Goal: Task Accomplishment & Management: Manage account settings

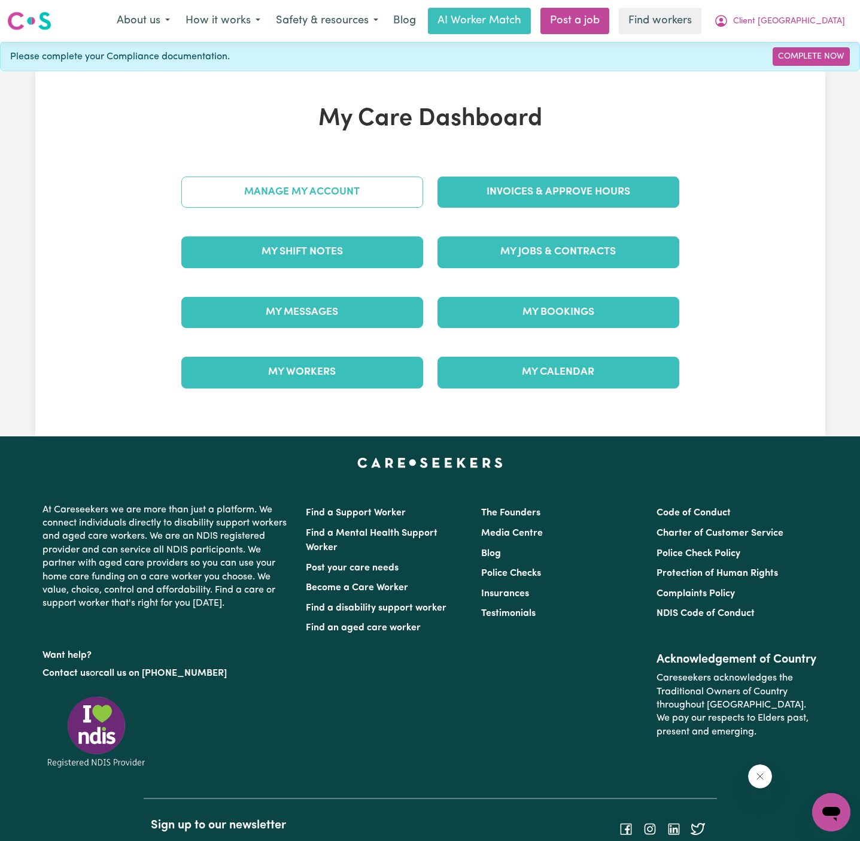
click at [398, 192] on link "Manage My Account" at bounding box center [302, 192] width 242 height 31
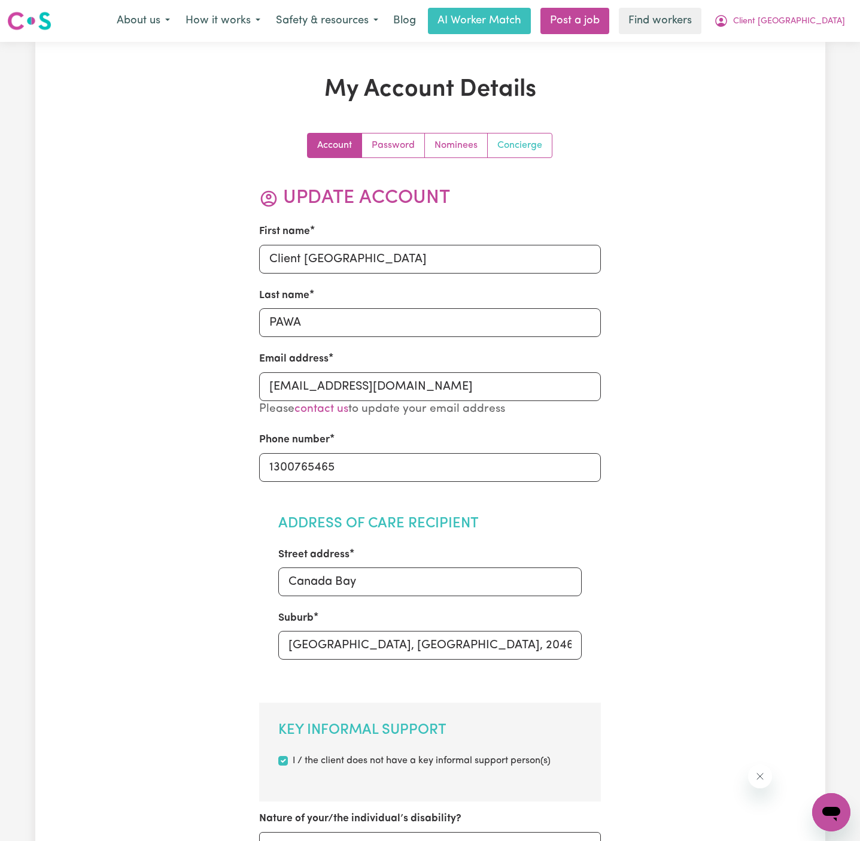
click at [511, 141] on link "Concierge" at bounding box center [520, 145] width 64 height 24
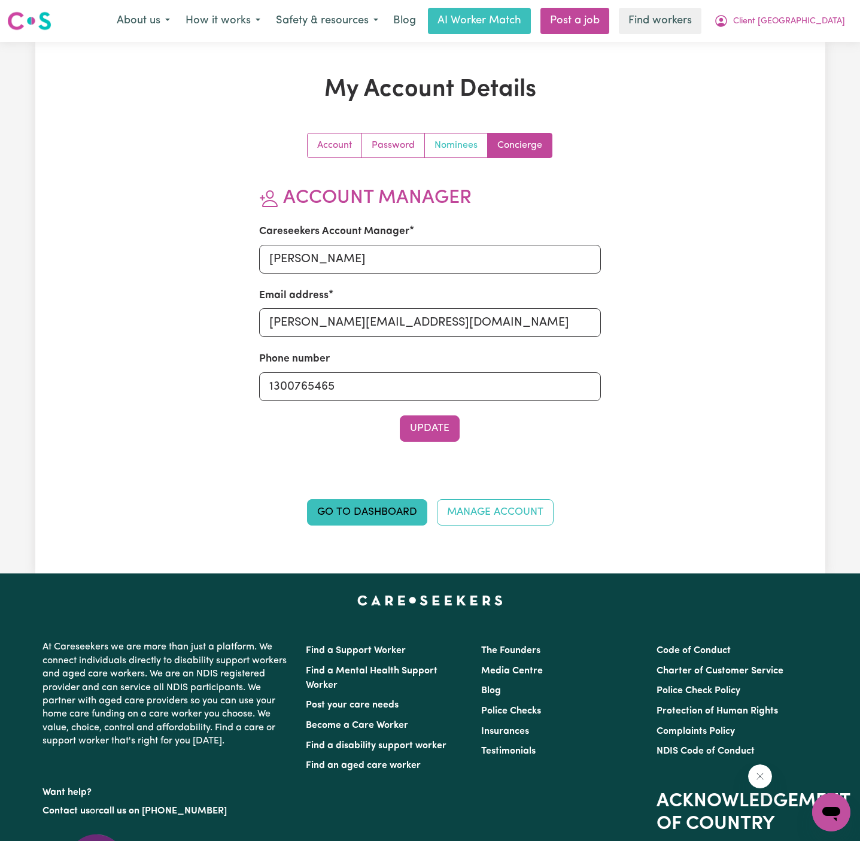
click at [443, 142] on link "Nominees" at bounding box center [456, 145] width 63 height 24
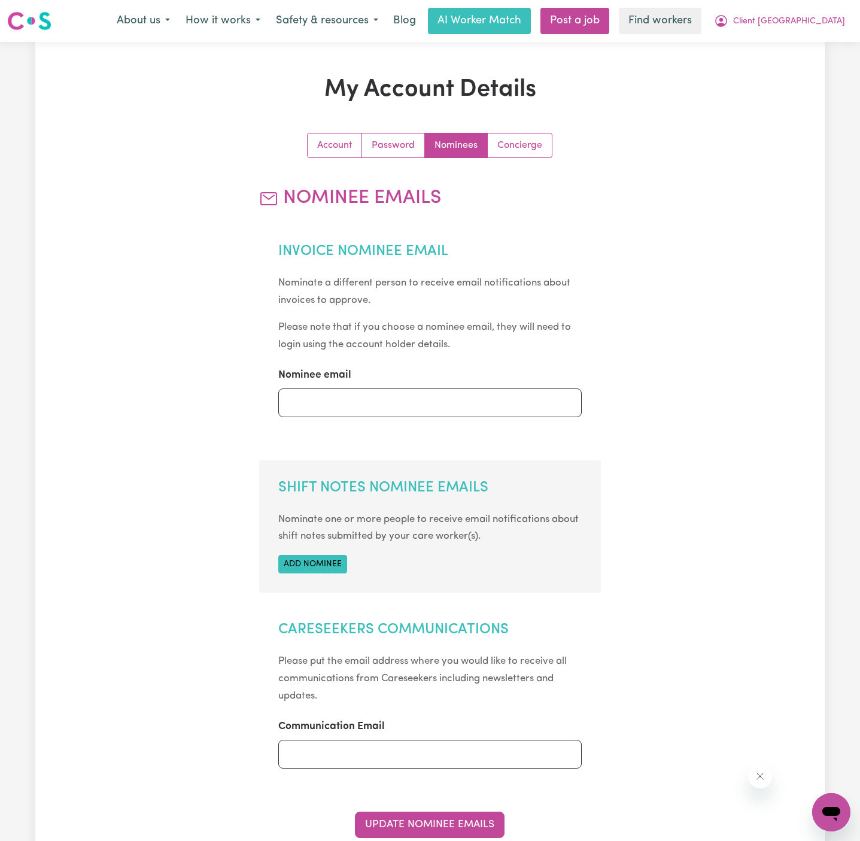
click at [324, 573] on section "Shift Notes Nominee Emails Nominate one or more people to receive email notific…" at bounding box center [430, 526] width 342 height 132
click at [339, 566] on button "Add nominee" at bounding box center [312, 564] width 69 height 19
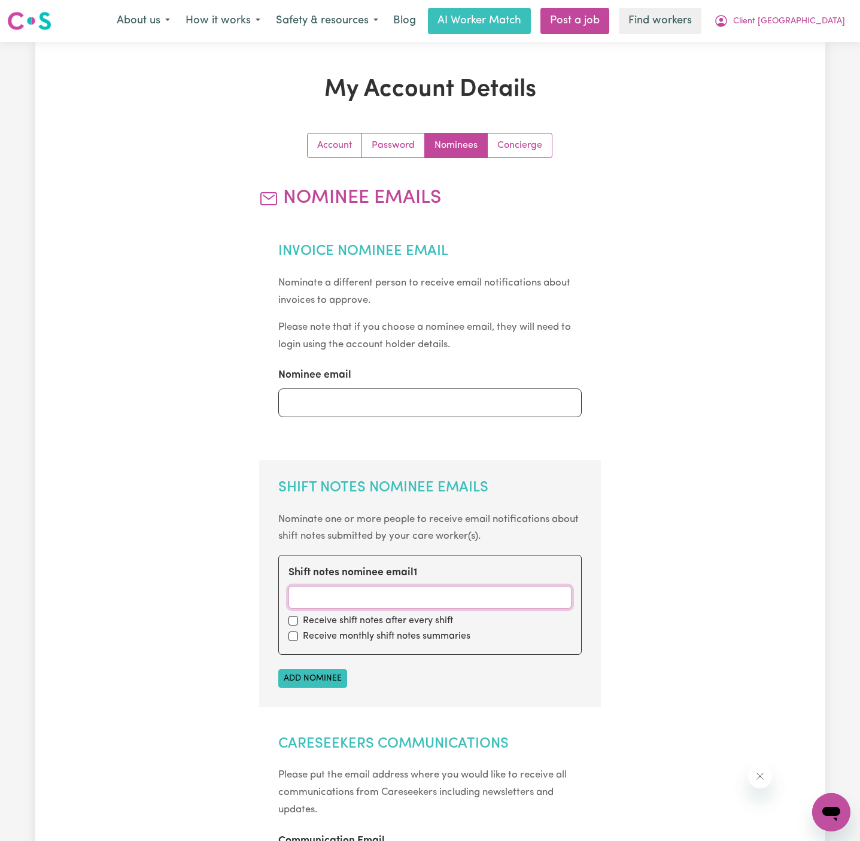
click at [344, 588] on input "Shift notes nominee email 1" at bounding box center [429, 597] width 283 height 23
paste input "[EMAIL_ADDRESS][DOMAIN_NAME]"
type input "[EMAIL_ADDRESS][DOMAIN_NAME]"
click at [296, 621] on input "checkbox" at bounding box center [293, 621] width 10 height 10
checkbox input "true"
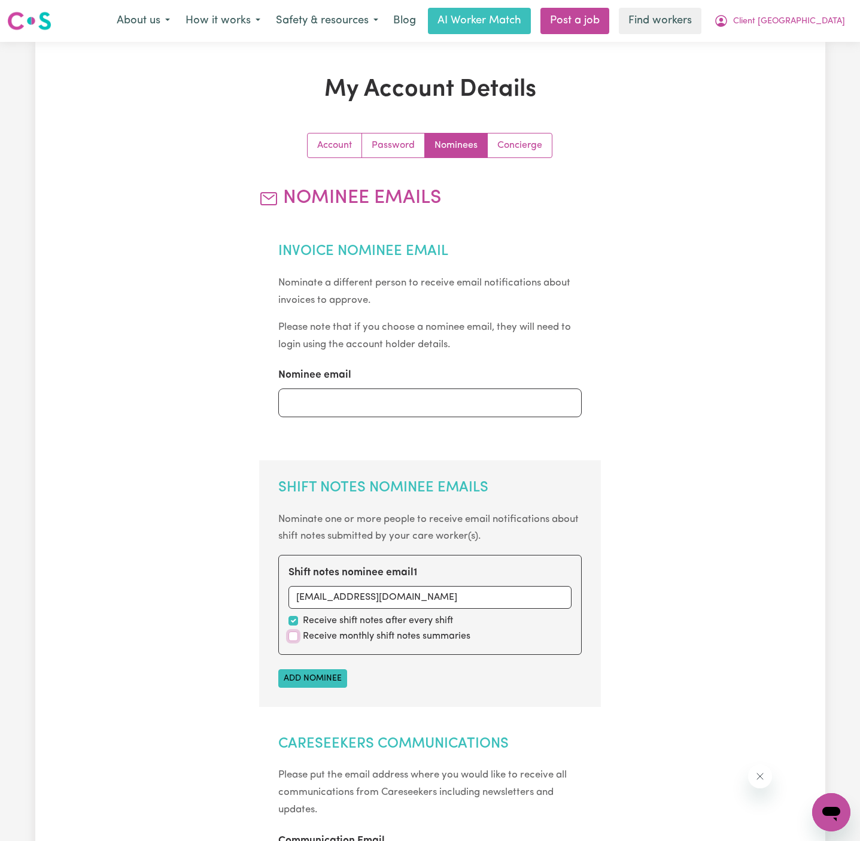
click at [296, 631] on input "checkbox" at bounding box center [293, 636] width 10 height 10
checkbox input "true"
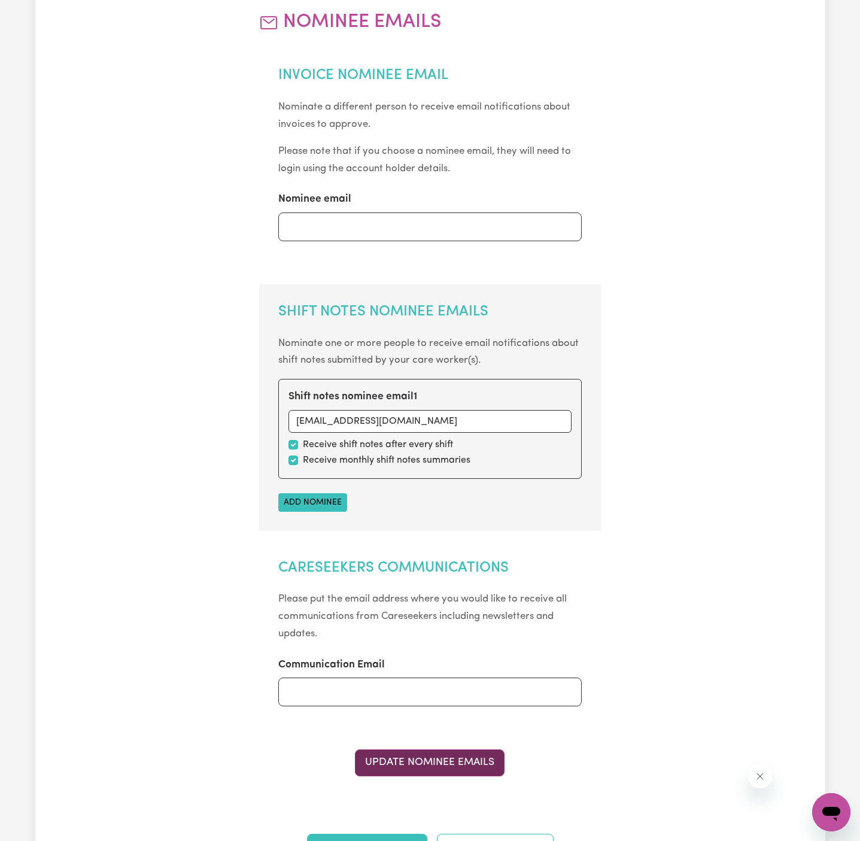
click at [460, 766] on button "Update Nominee Emails" at bounding box center [430, 762] width 150 height 26
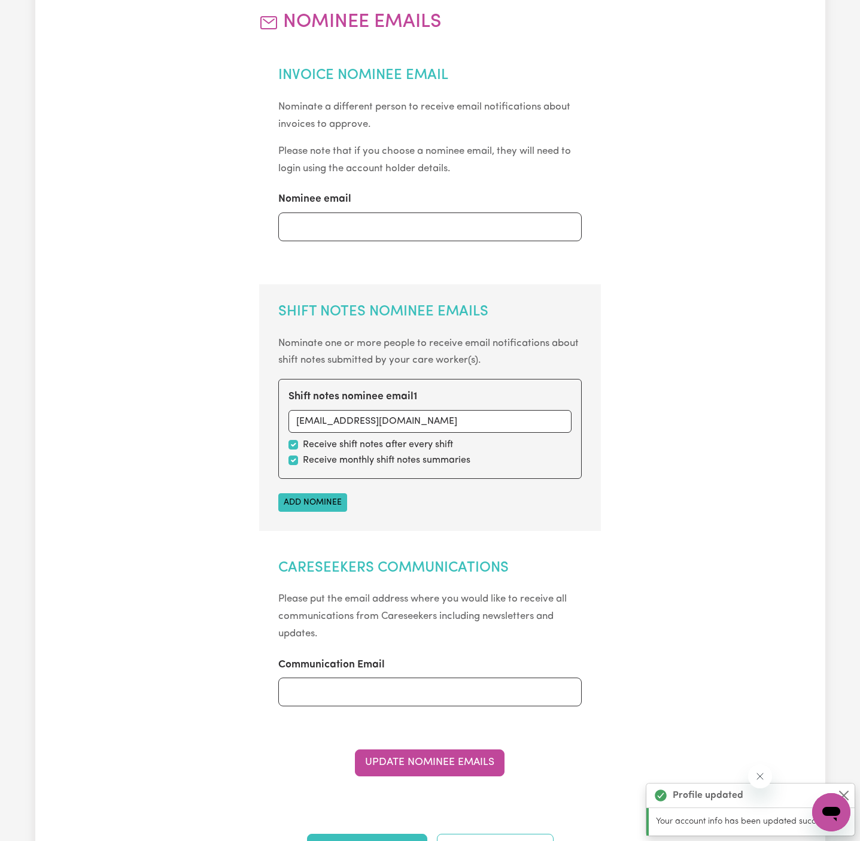
scroll to position [0, 0]
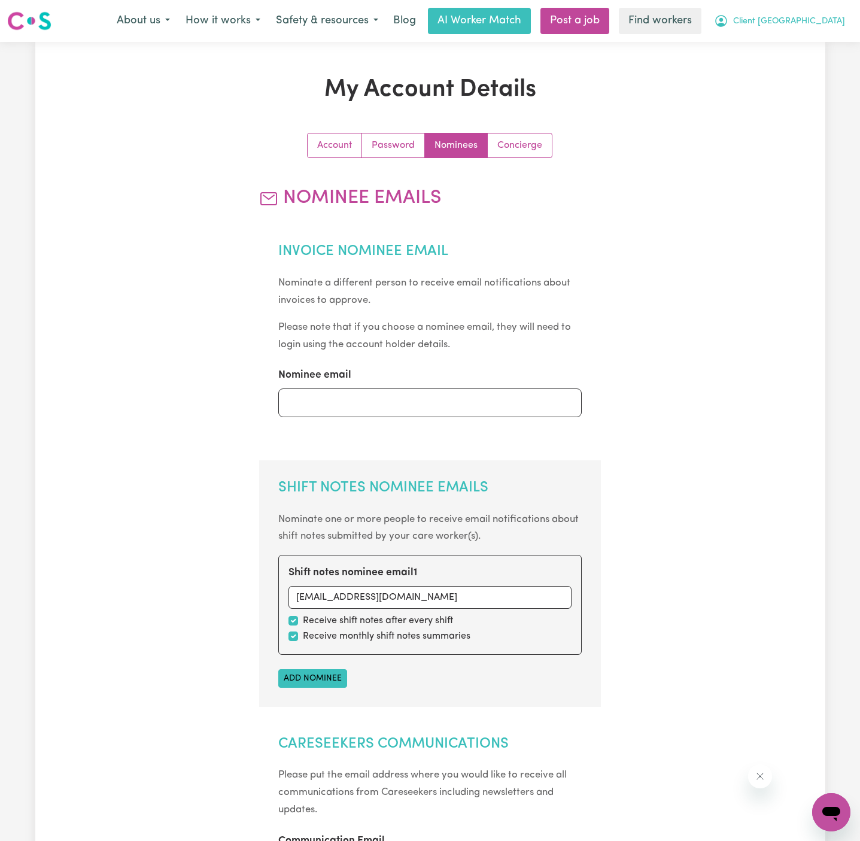
click at [778, 17] on span "Client [GEOGRAPHIC_DATA]" at bounding box center [789, 21] width 112 height 13
click at [782, 53] on link "My Dashboard" at bounding box center [805, 46] width 95 height 23
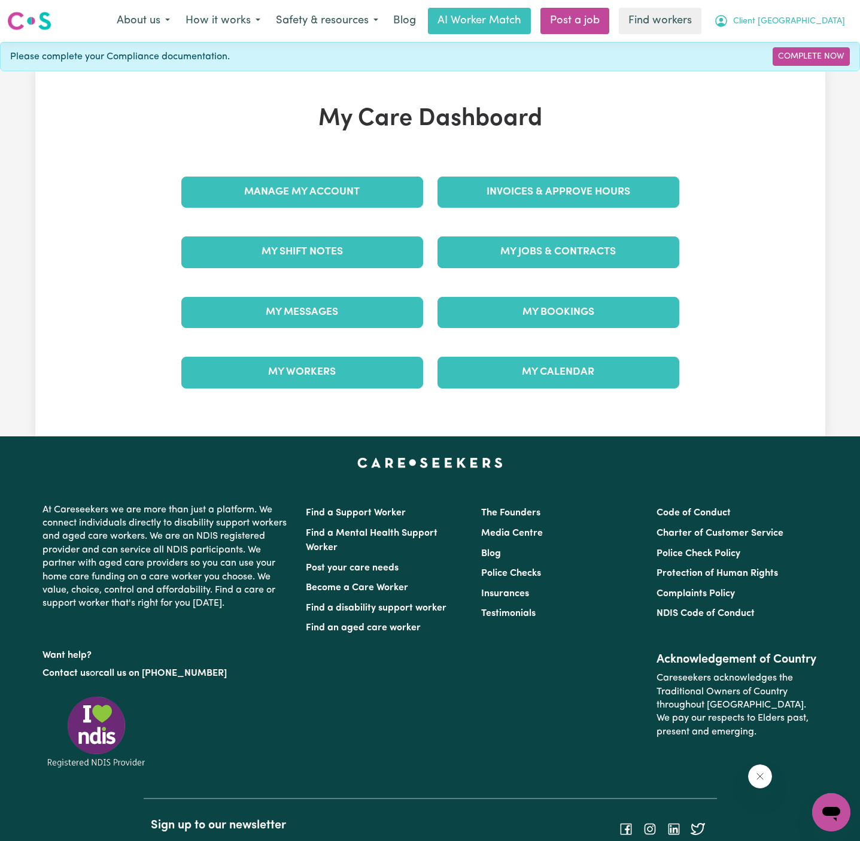
click at [787, 19] on span "Client [GEOGRAPHIC_DATA]" at bounding box center [789, 21] width 112 height 13
click at [787, 69] on link "Logout" at bounding box center [805, 68] width 95 height 23
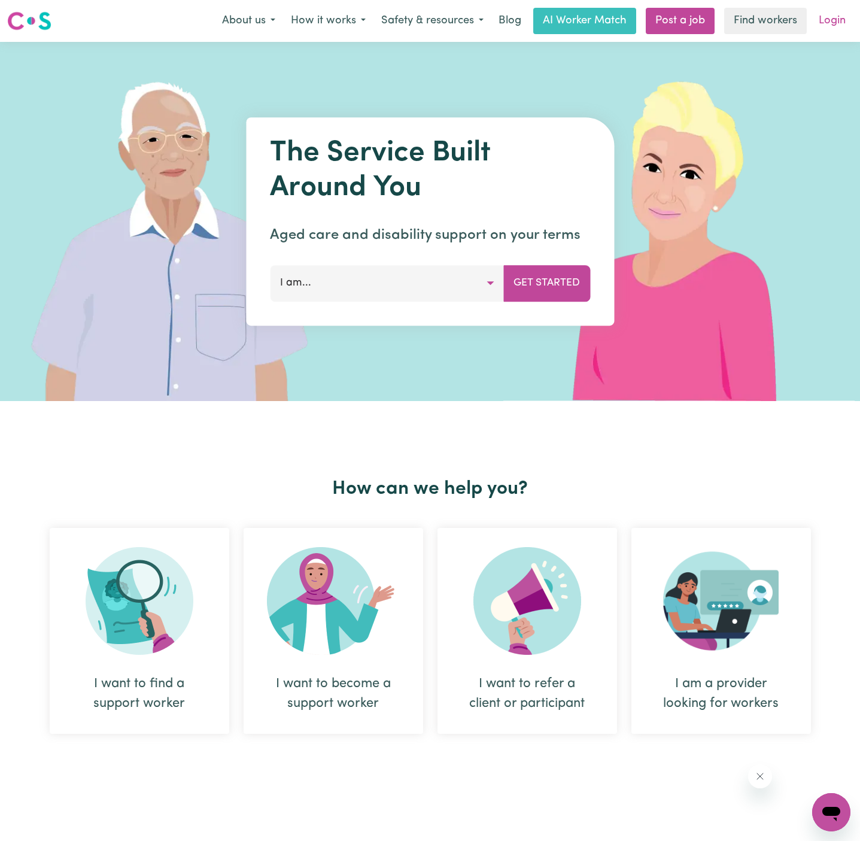
click at [827, 23] on link "Login" at bounding box center [832, 21] width 41 height 26
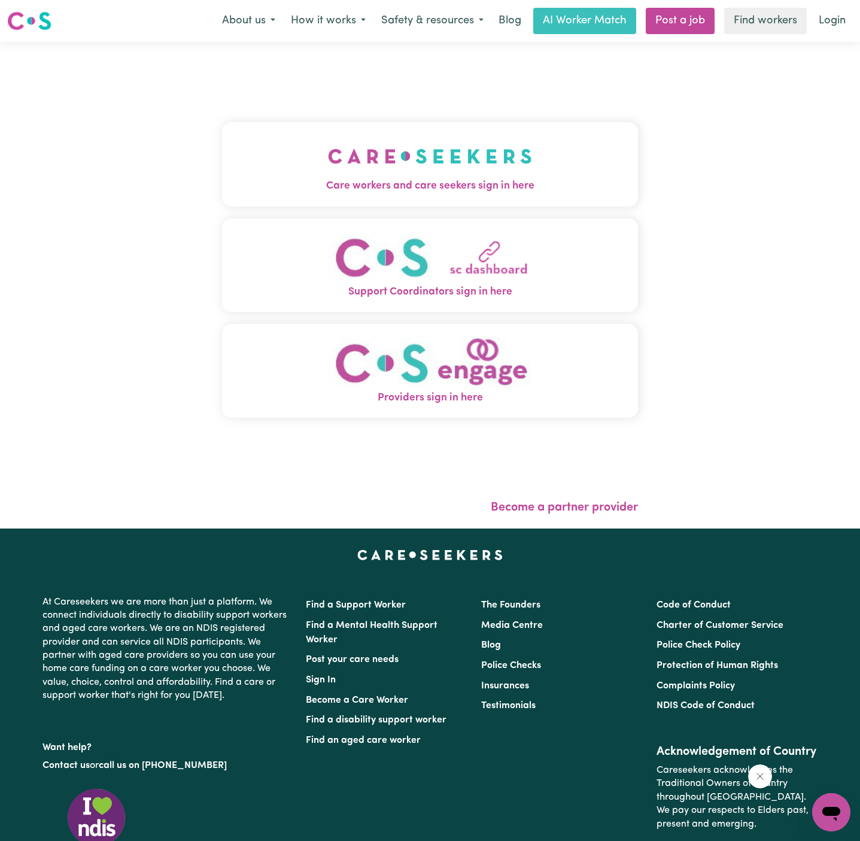
click at [424, 185] on span "Care workers and care seekers sign in here" at bounding box center [430, 186] width 416 height 16
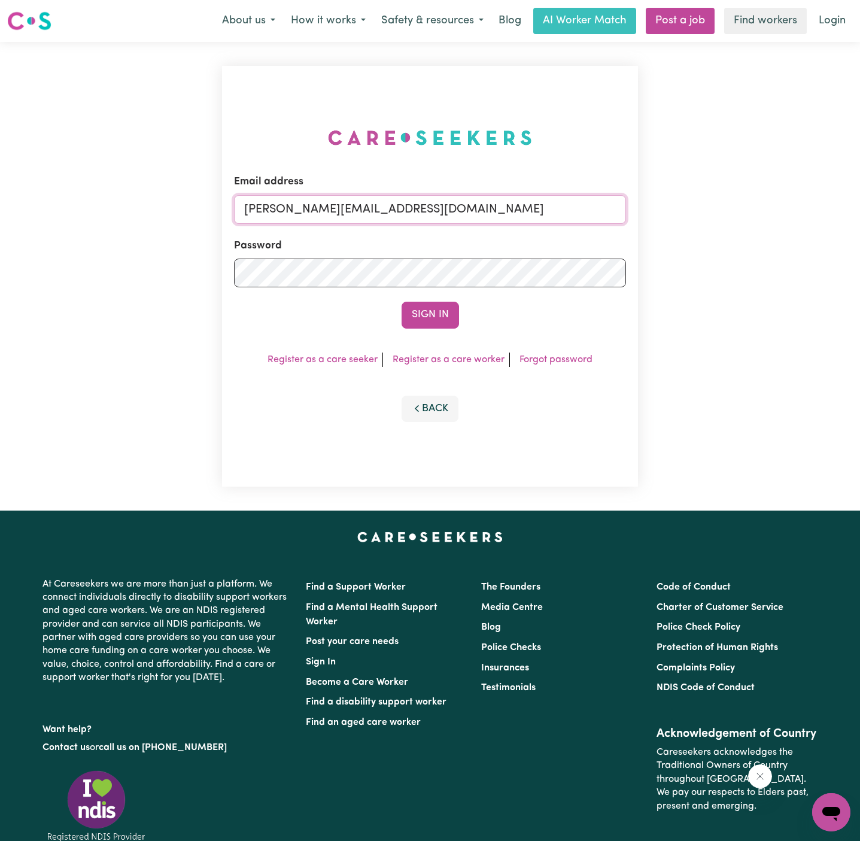
click at [523, 205] on input "[PERSON_NAME][EMAIL_ADDRESS][DOMAIN_NAME]" at bounding box center [430, 209] width 392 height 29
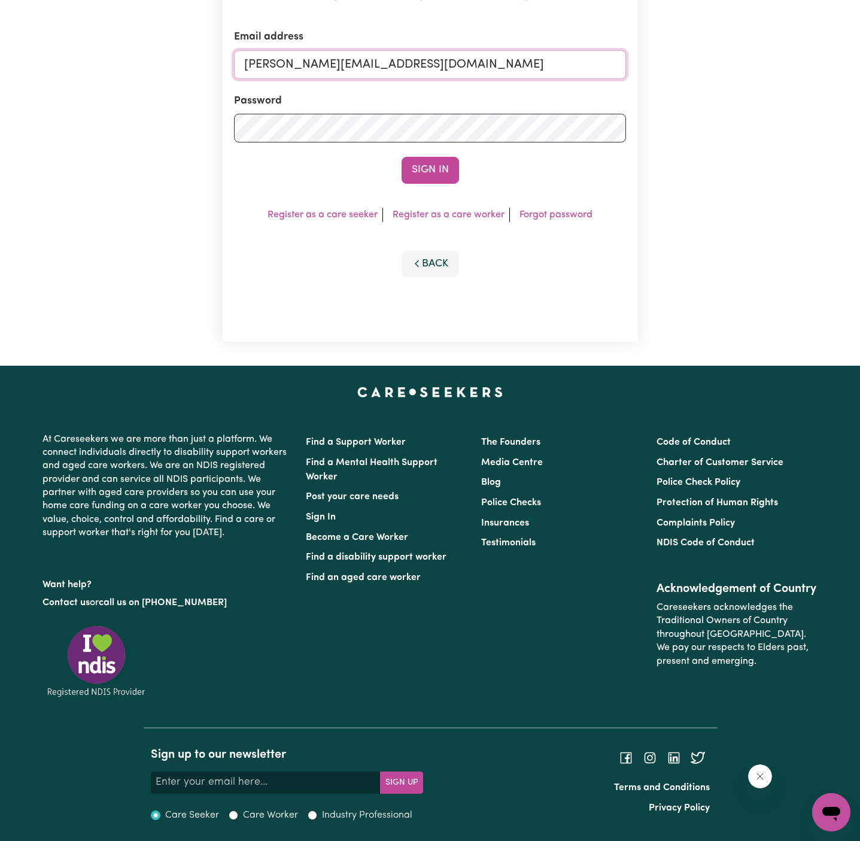
click at [493, 54] on input "[PERSON_NAME][EMAIL_ADDRESS][DOMAIN_NAME]" at bounding box center [430, 64] width 392 height 29
drag, startPoint x: 305, startPoint y: 64, endPoint x: 794, endPoint y: 70, distance: 489.0
click at [794, 70] on div "Email address [EMAIL_ADDRESS][DOMAIN_NAME] Password Sign In Register as a care …" at bounding box center [430, 131] width 860 height 469
type input "[EMAIL_ADDRESS][DOMAIN_NAME]"
click at [402, 157] on button "Sign In" at bounding box center [430, 170] width 57 height 26
